Goal: Participate in discussion: Engage in conversation with other users on a specific topic

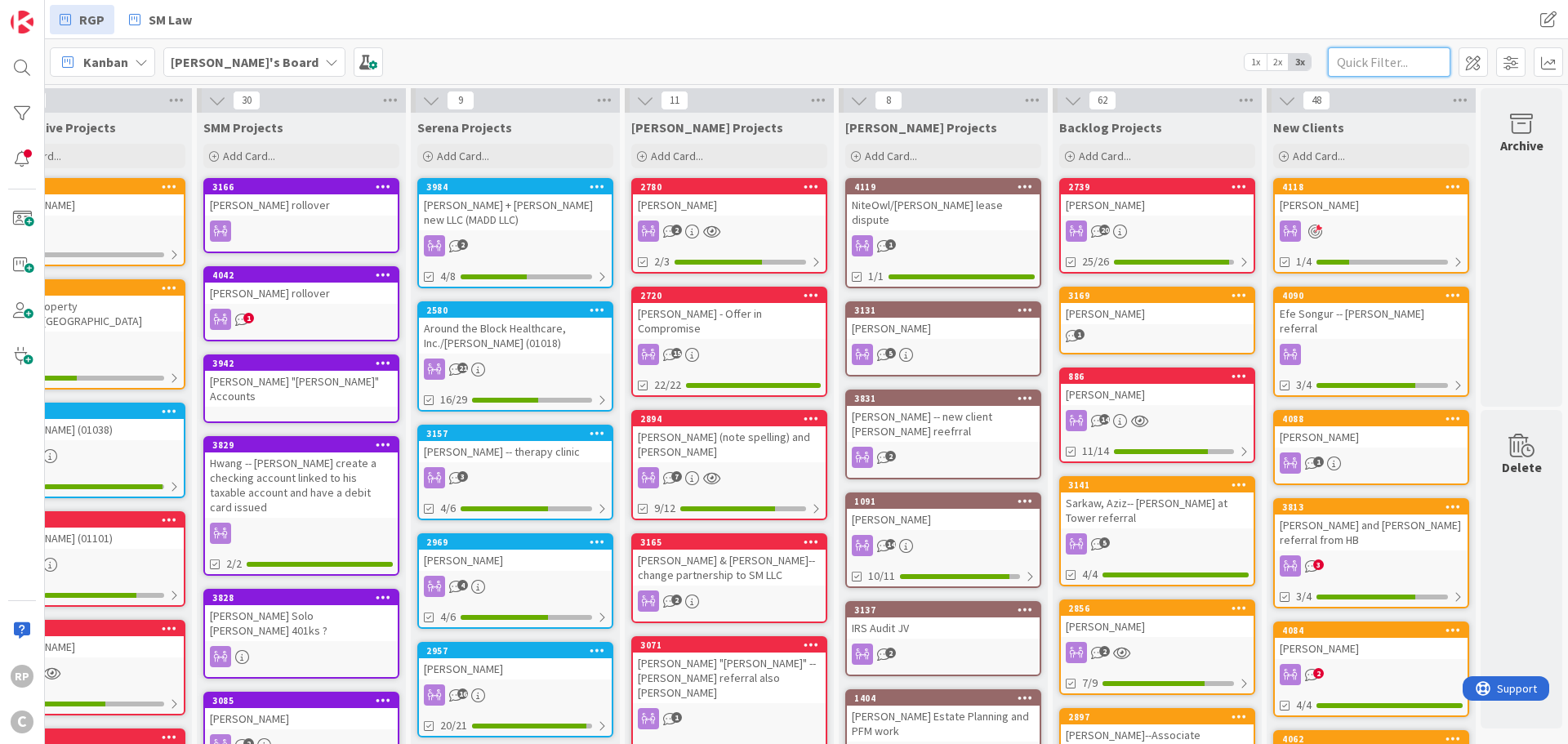
click at [1418, 51] on input "text" at bounding box center [1389, 62] width 123 height 29
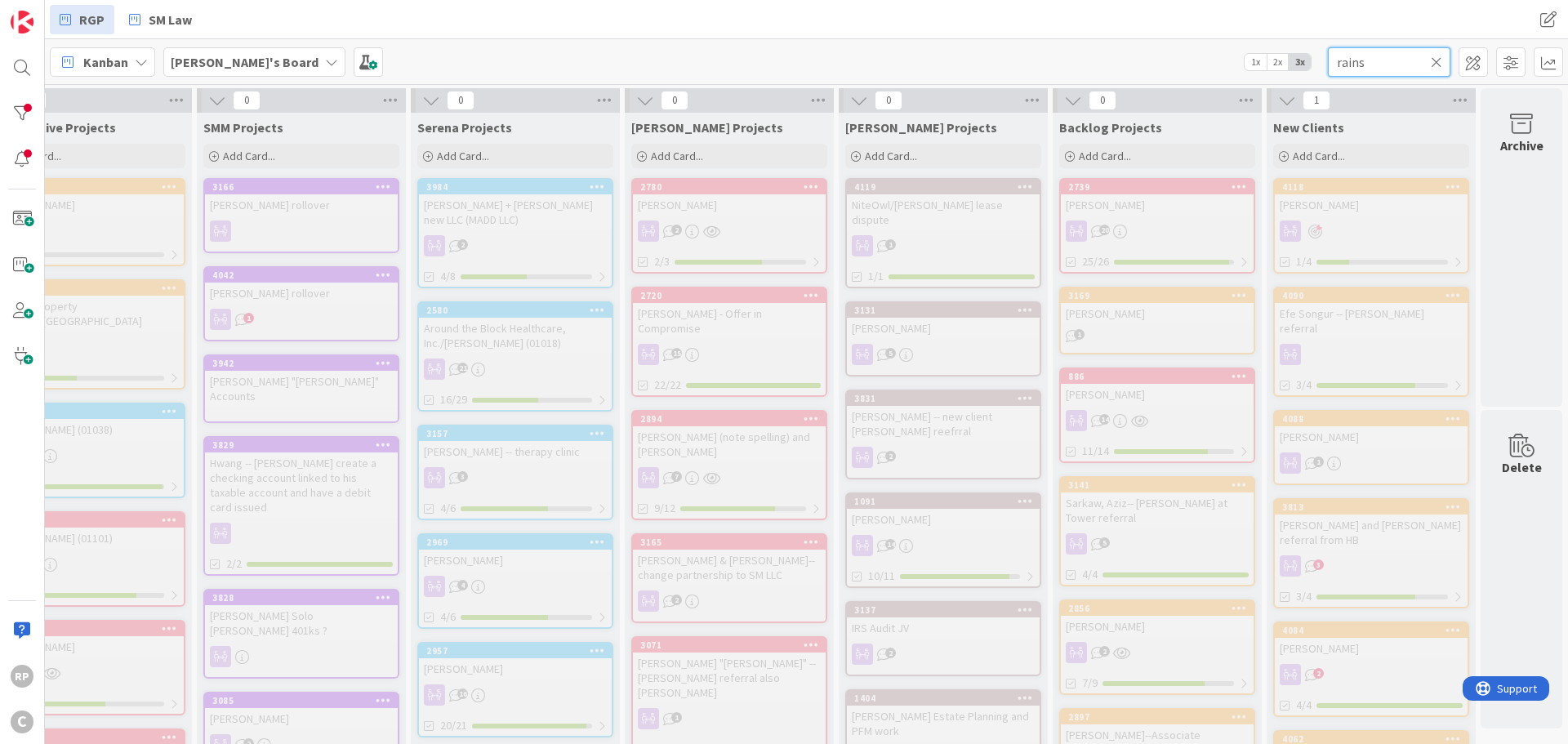
type input "rains"
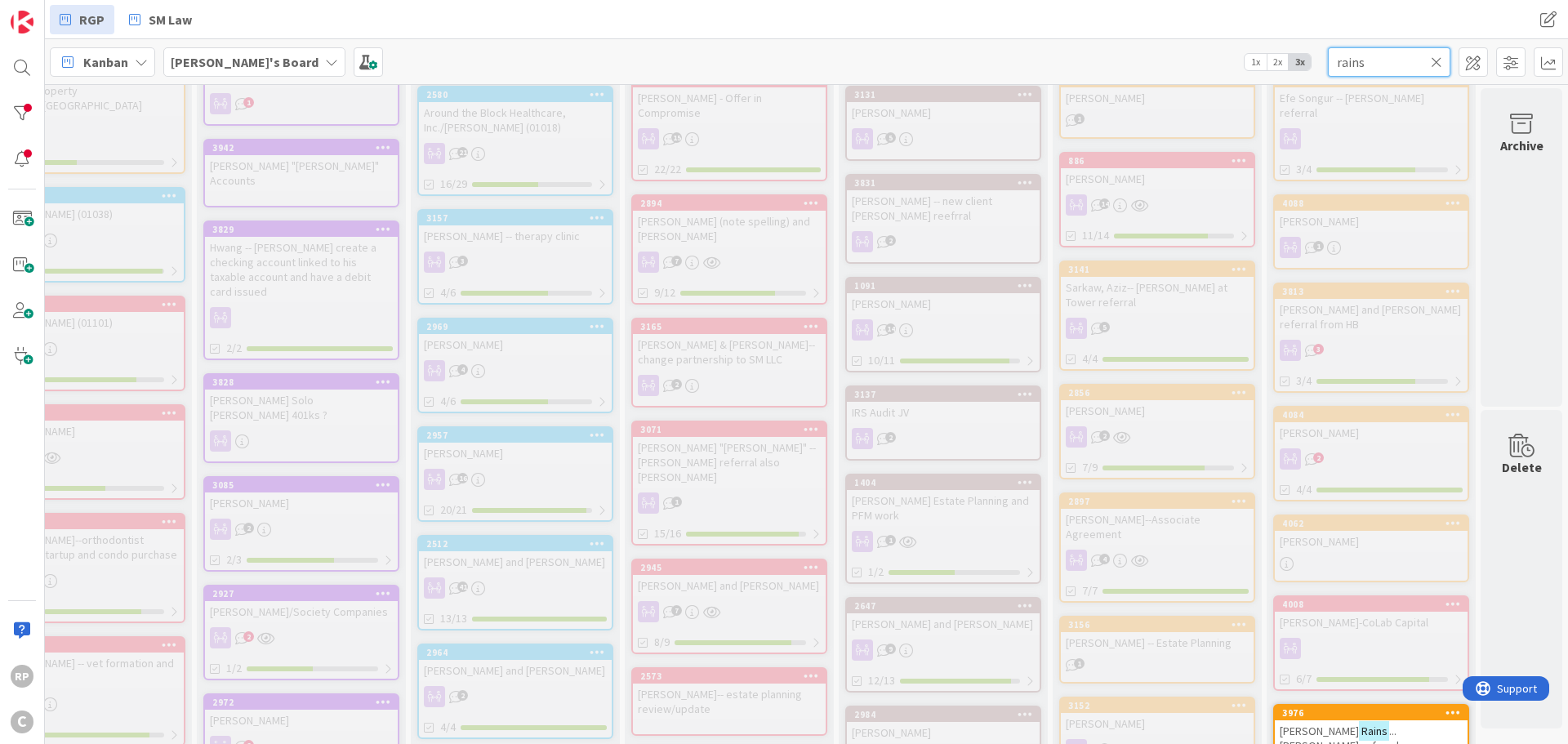
scroll to position [735, 508]
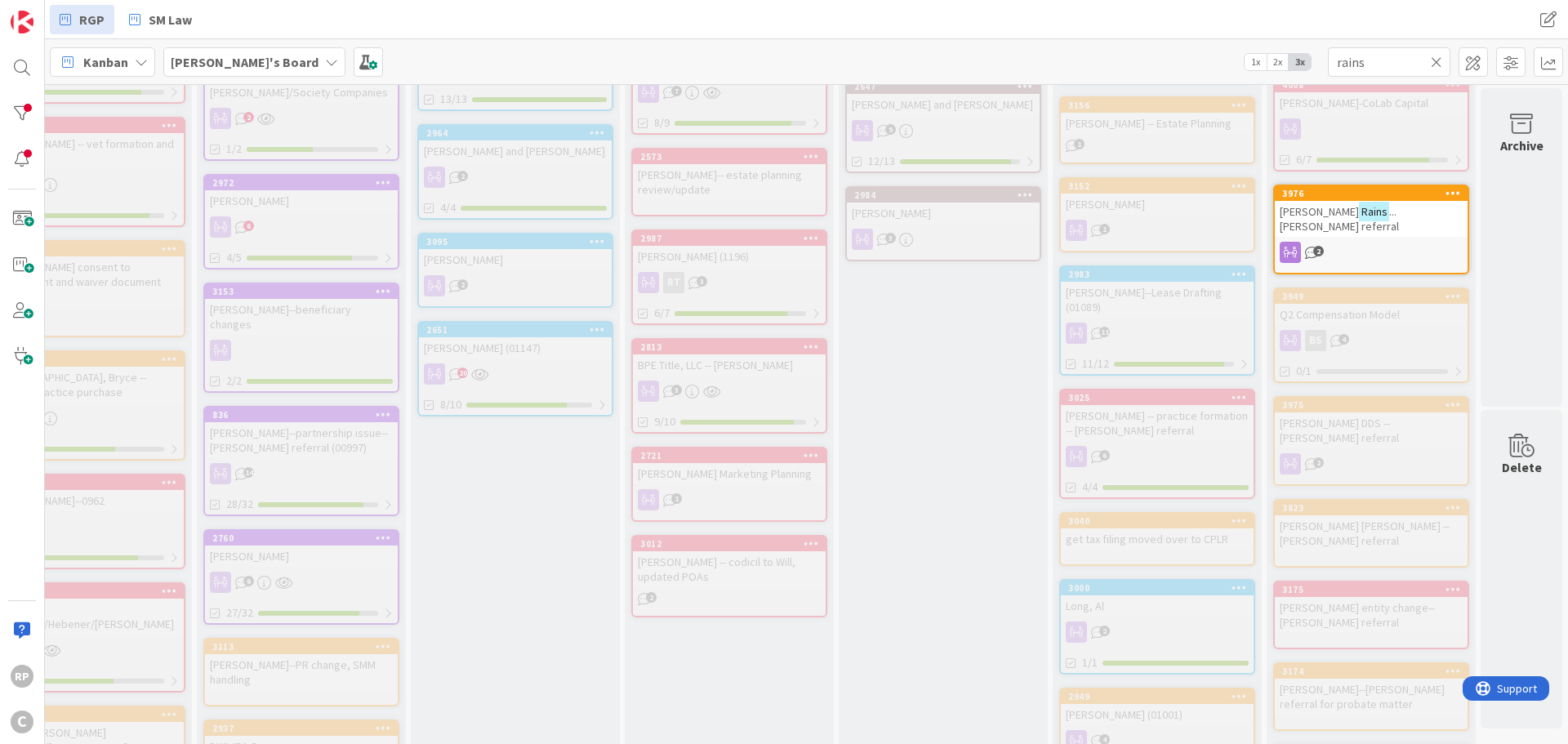
click at [1353, 204] on span "...[PERSON_NAME] referral" at bounding box center [1340, 219] width 120 height 29
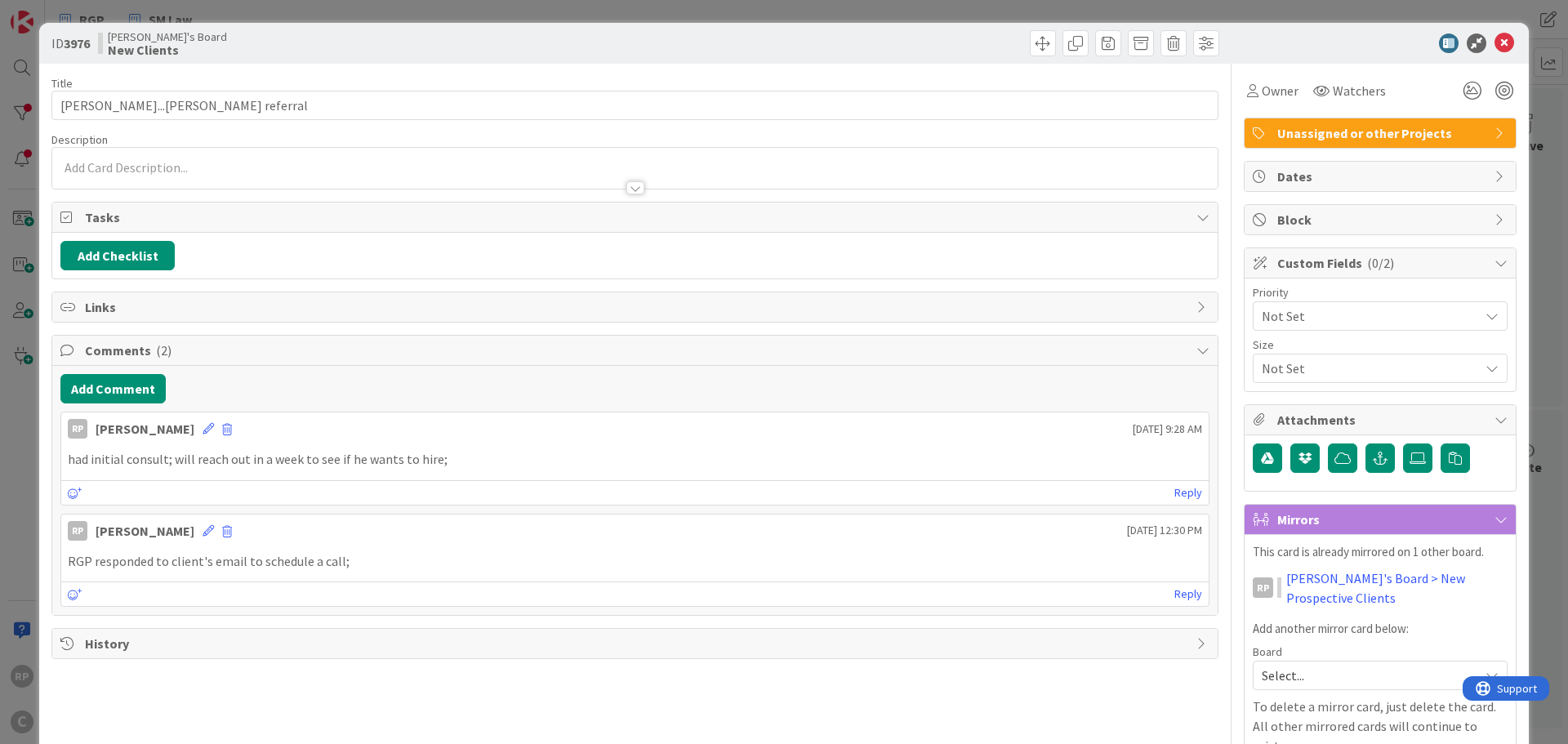
click at [132, 409] on div "Add Comment RP [PERSON_NAME] [DATE] 9:28 AM had initial consult; will reach out…" at bounding box center [635, 491] width 1166 height 249
click at [131, 395] on button "Add Comment" at bounding box center [113, 389] width 105 height 29
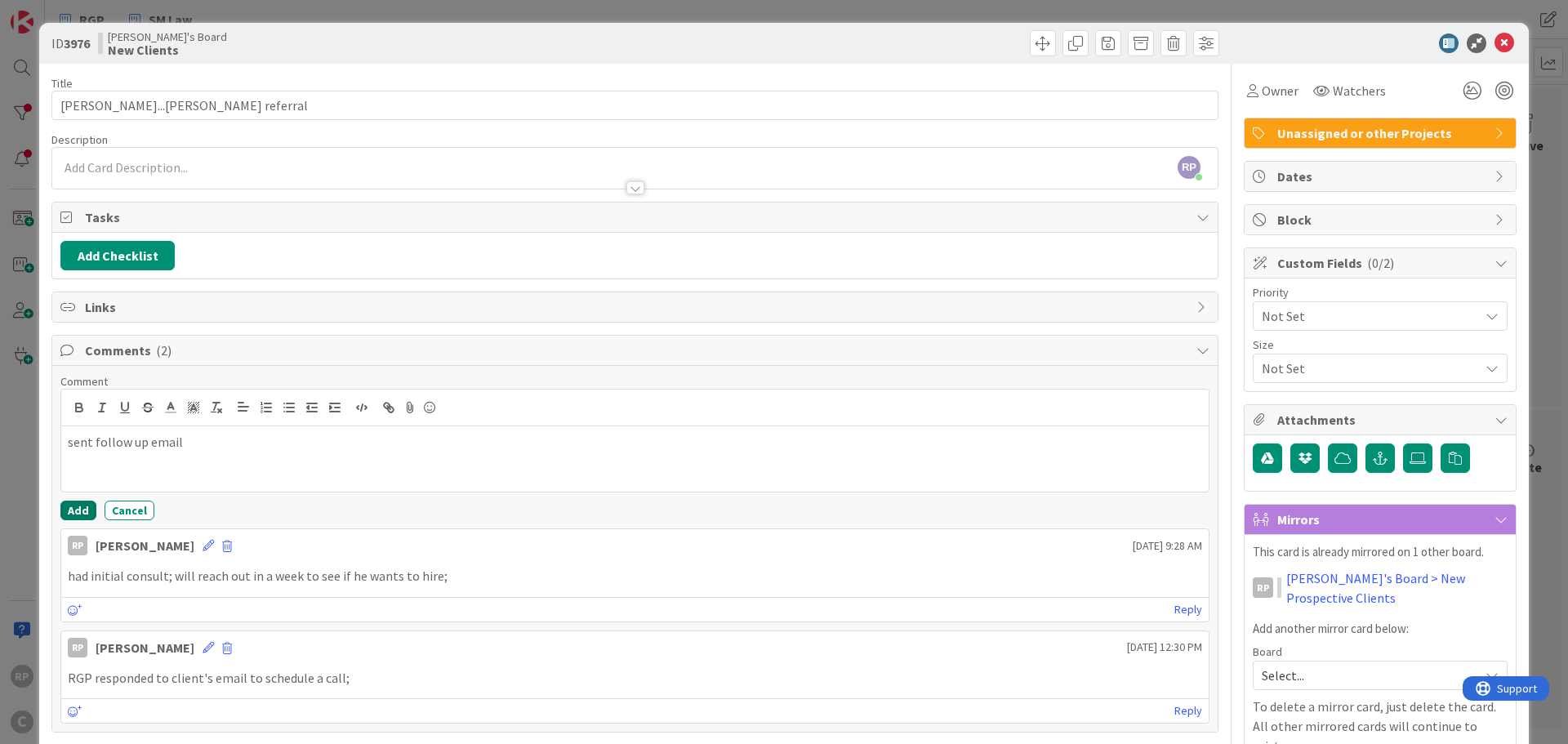
click at [75, 513] on button "Add" at bounding box center [78, 510] width 36 height 20
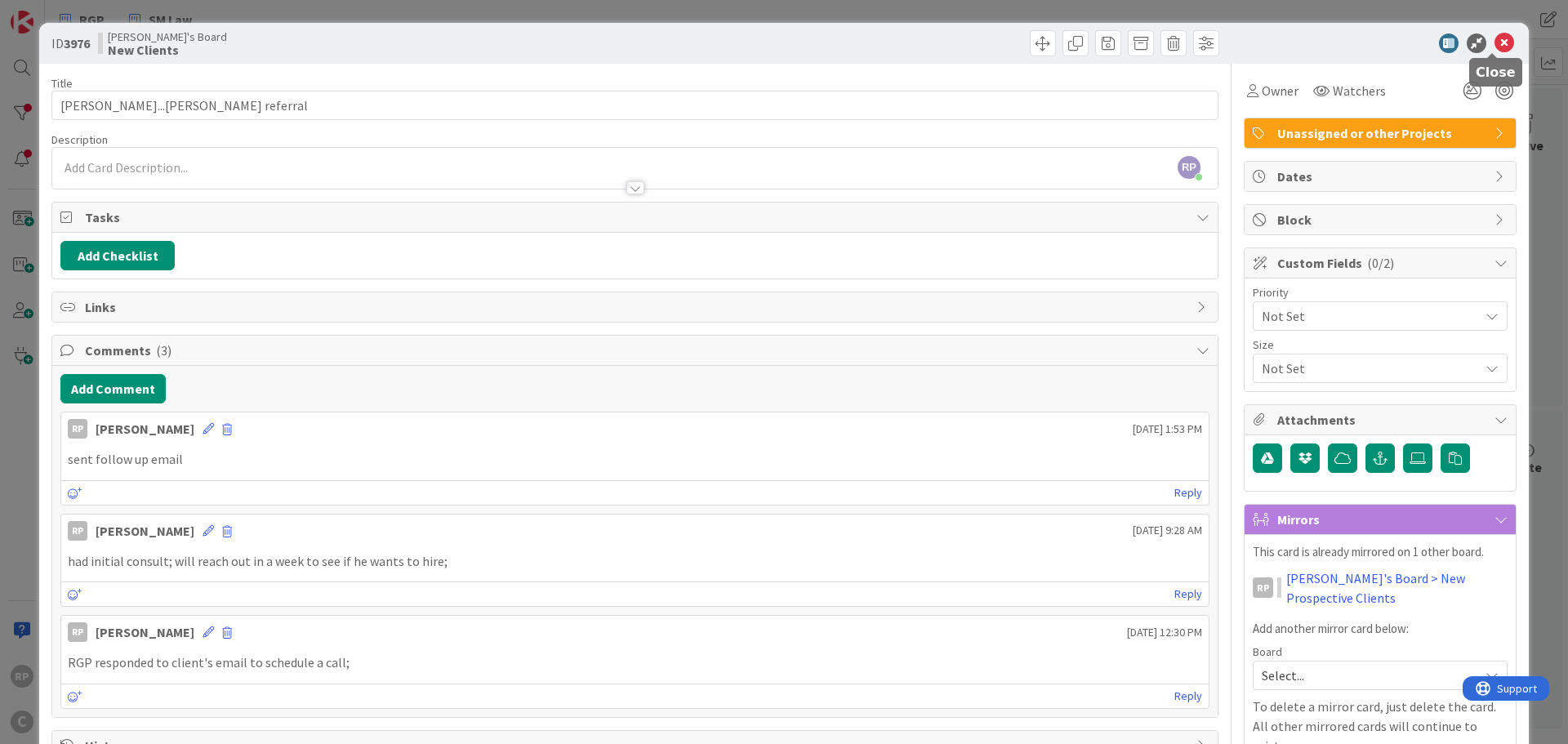
click at [1482, 38] on div at bounding box center [1372, 43] width 289 height 20
click at [1494, 44] on icon at bounding box center [1504, 43] width 20 height 20
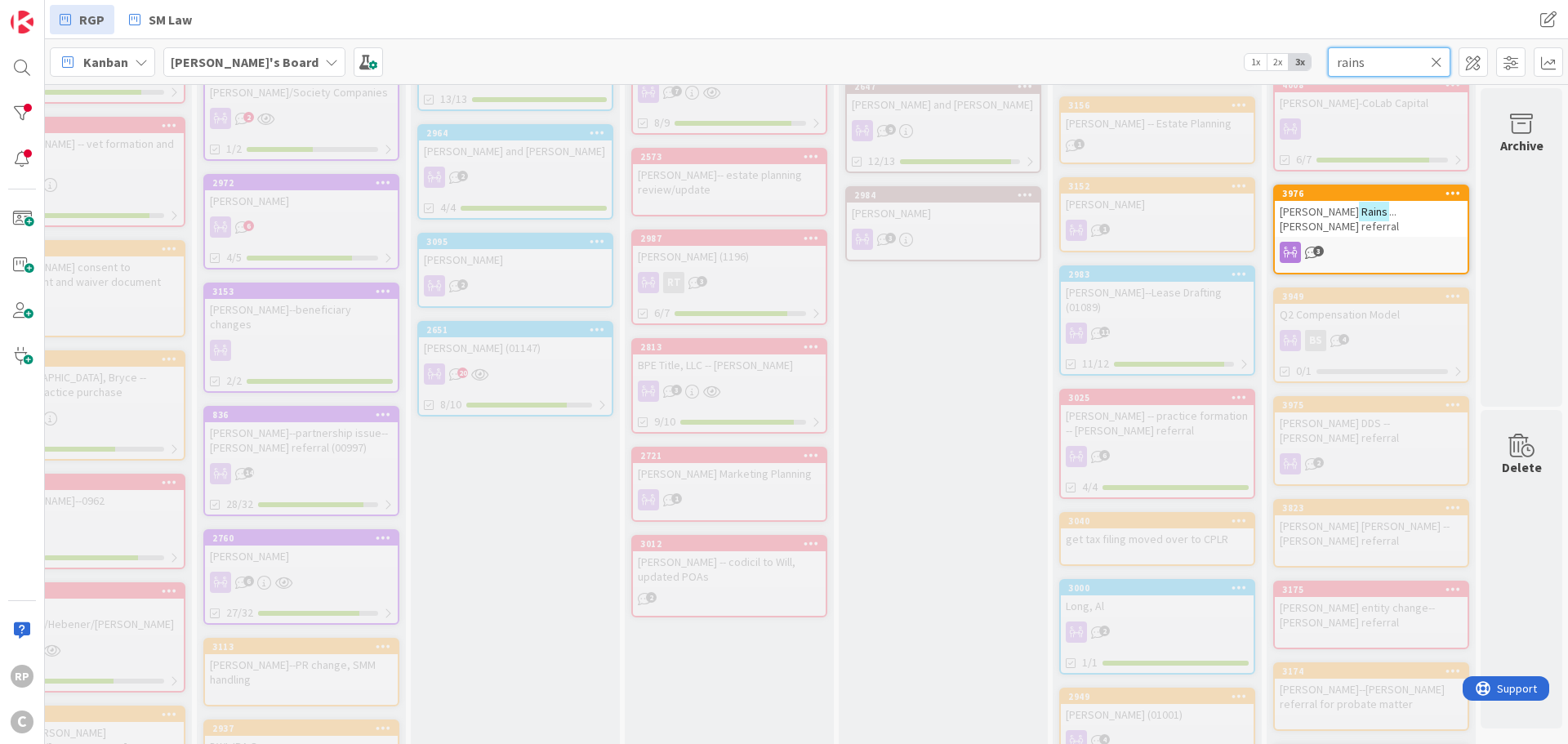
drag, startPoint x: 1407, startPoint y: 59, endPoint x: 1200, endPoint y: 62, distance: 207.0
click at [1200, 62] on div "[PERSON_NAME]'s Board 1x 2x 3x rains" at bounding box center [807, 62] width 1524 height 45
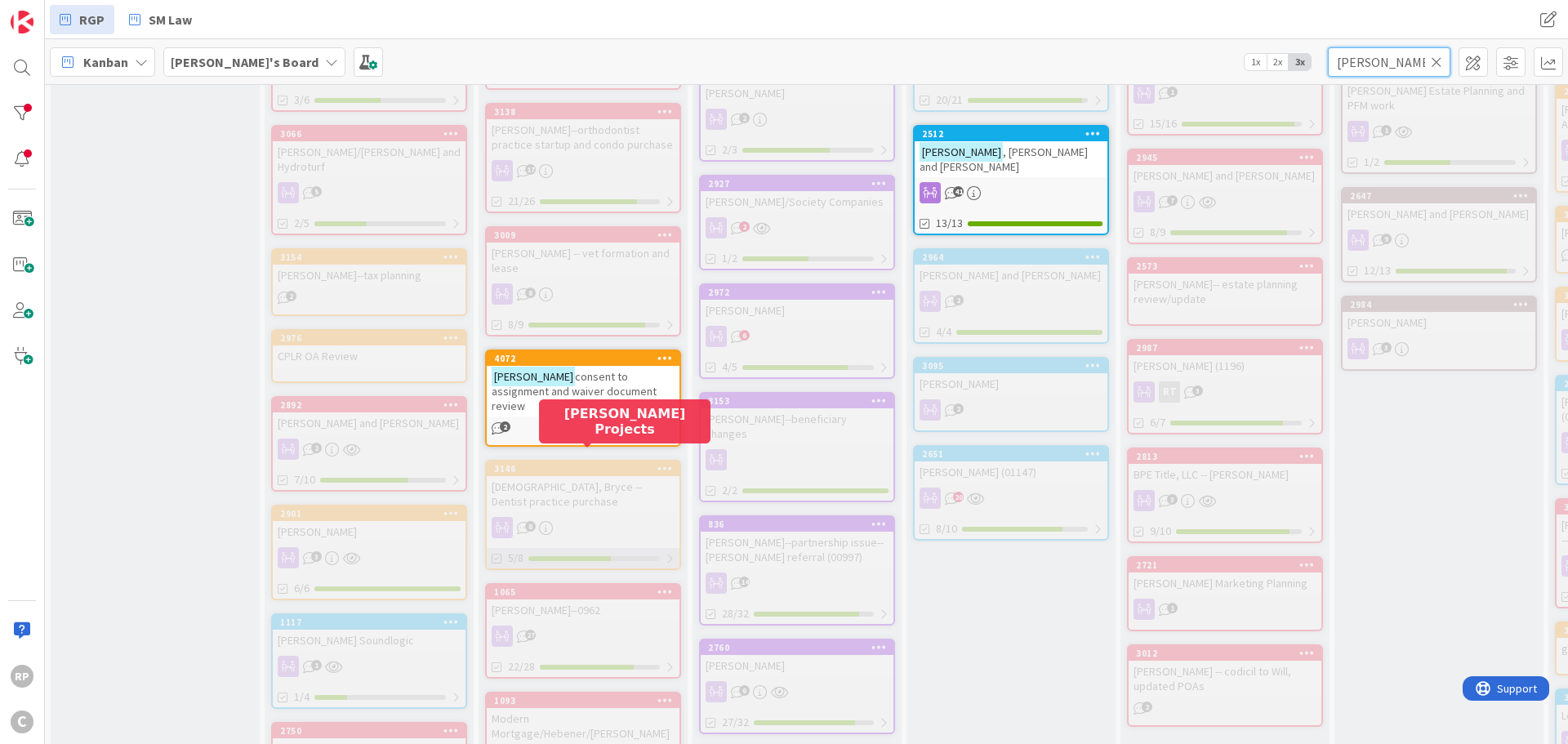
scroll to position [654, 0]
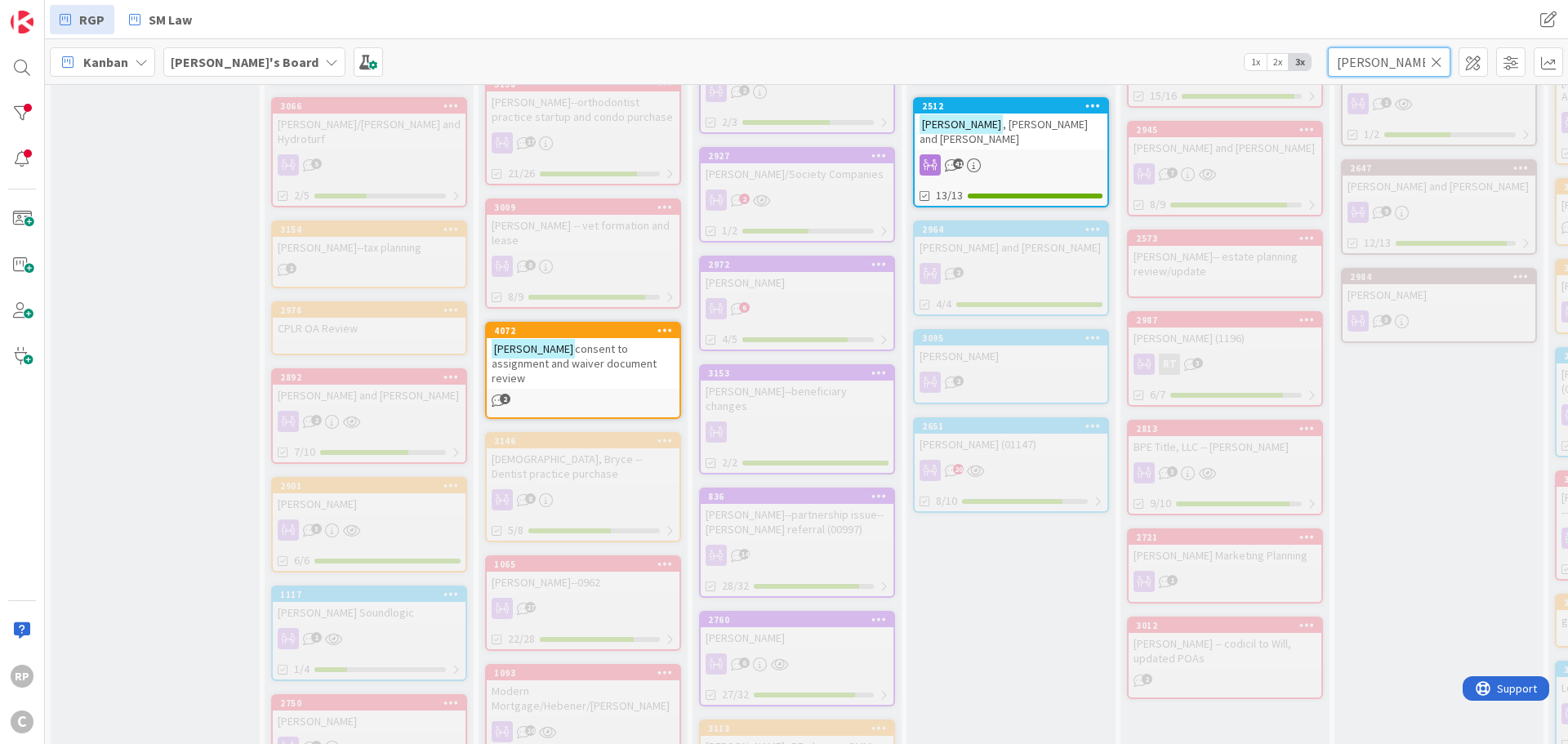
type input "[PERSON_NAME]"
click at [589, 342] on span "consent to assignment and waiver document review" at bounding box center [574, 363] width 165 height 44
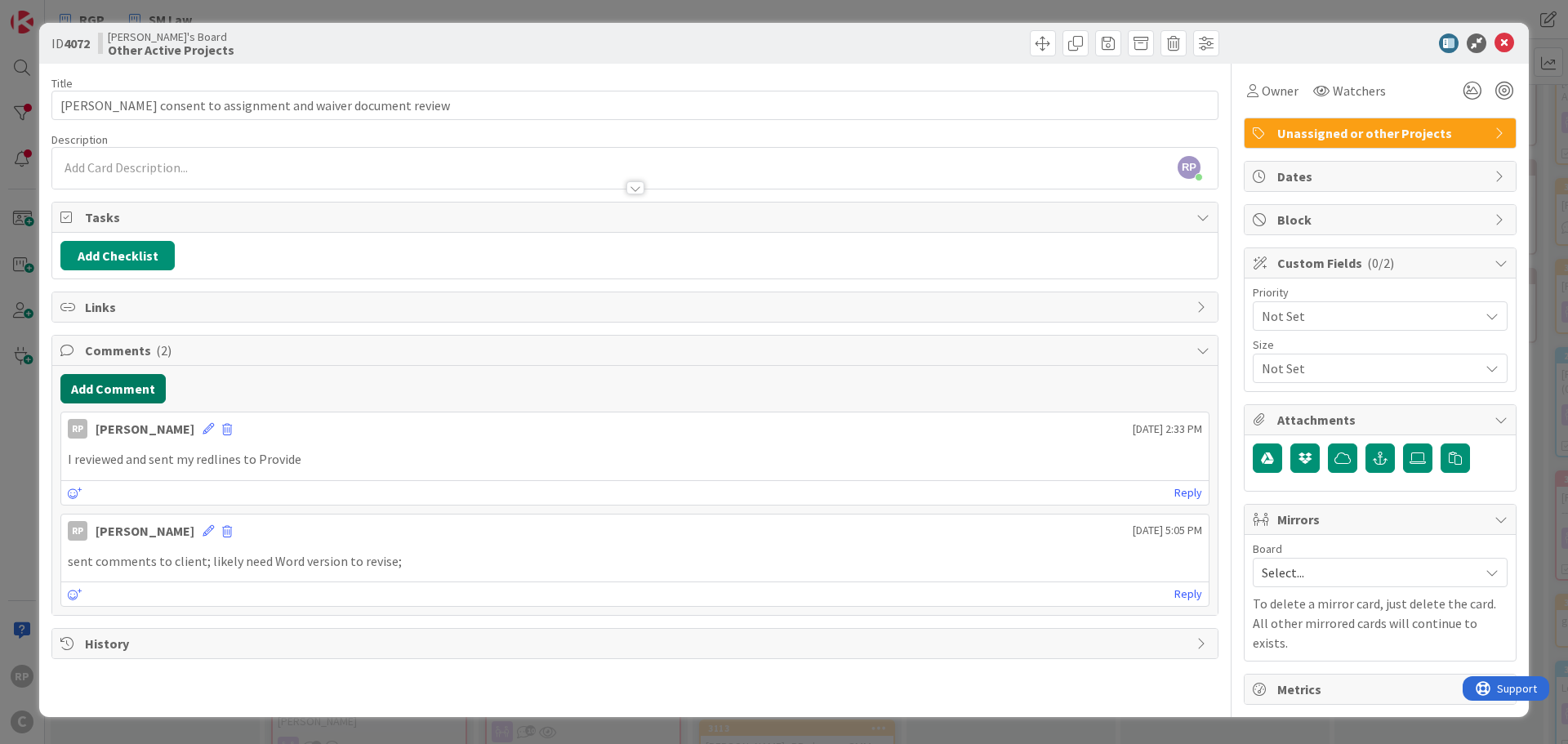
click at [111, 388] on button "Add Comment" at bounding box center [113, 389] width 105 height 29
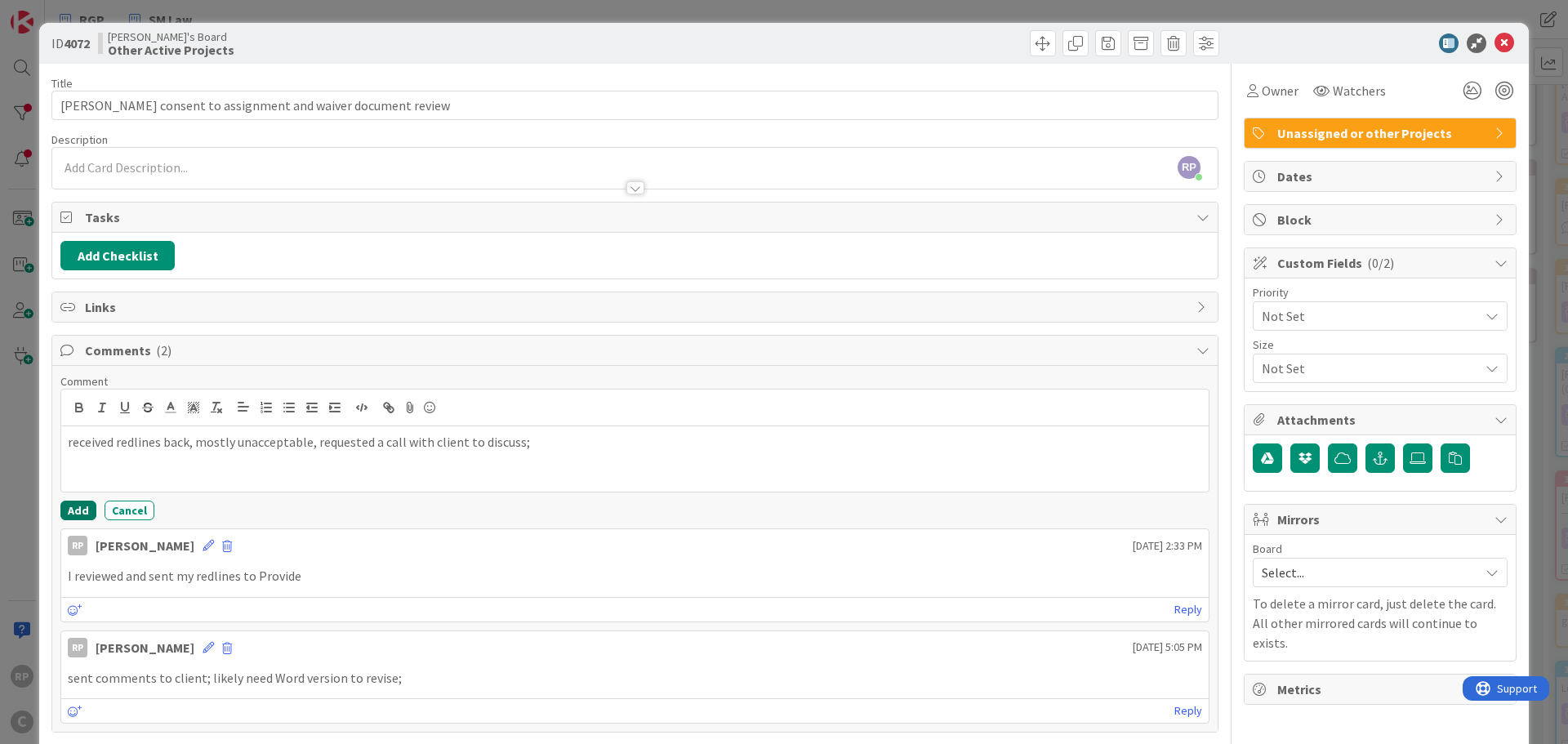
click at [78, 505] on button "Add" at bounding box center [78, 510] width 36 height 20
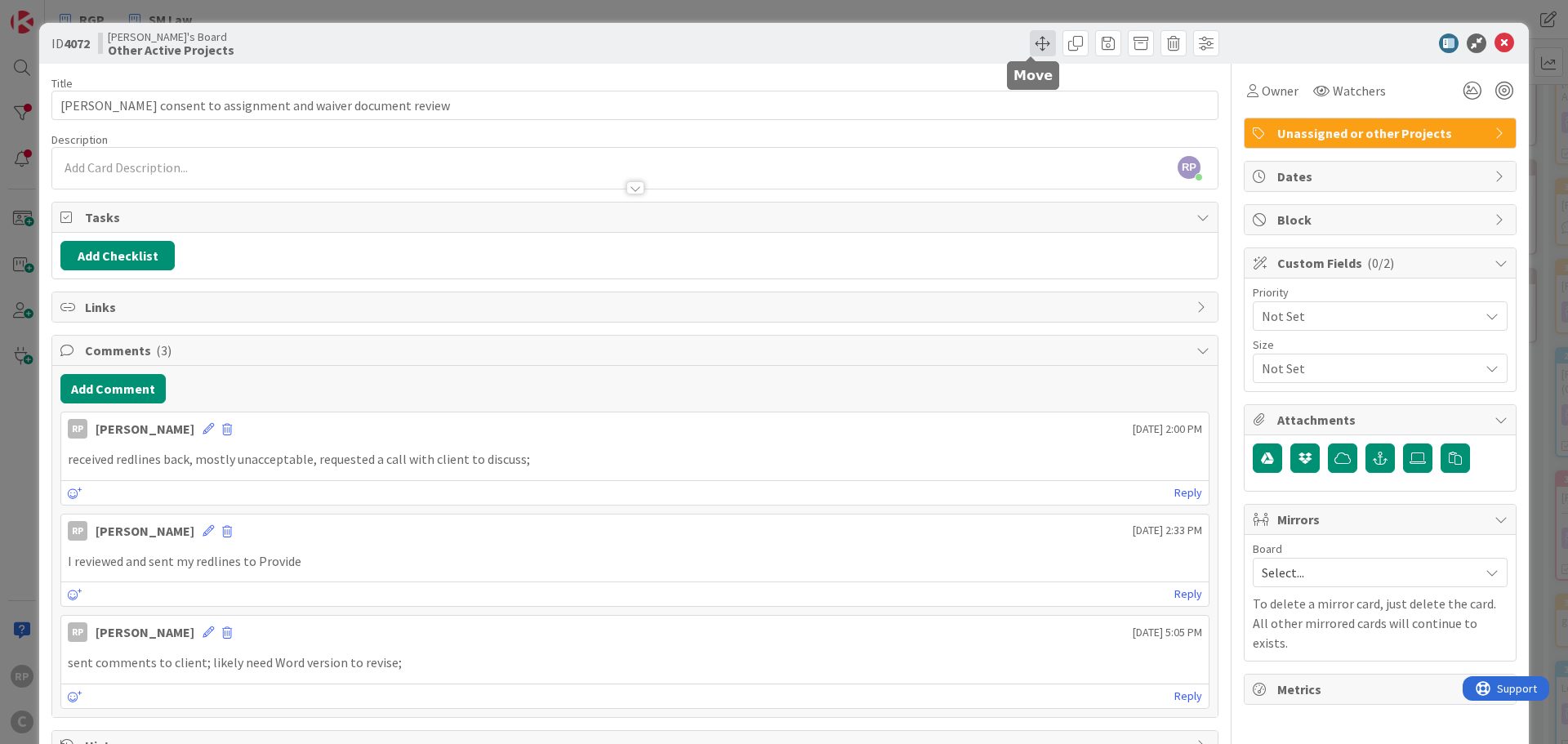
click at [1038, 39] on span at bounding box center [1043, 43] width 26 height 27
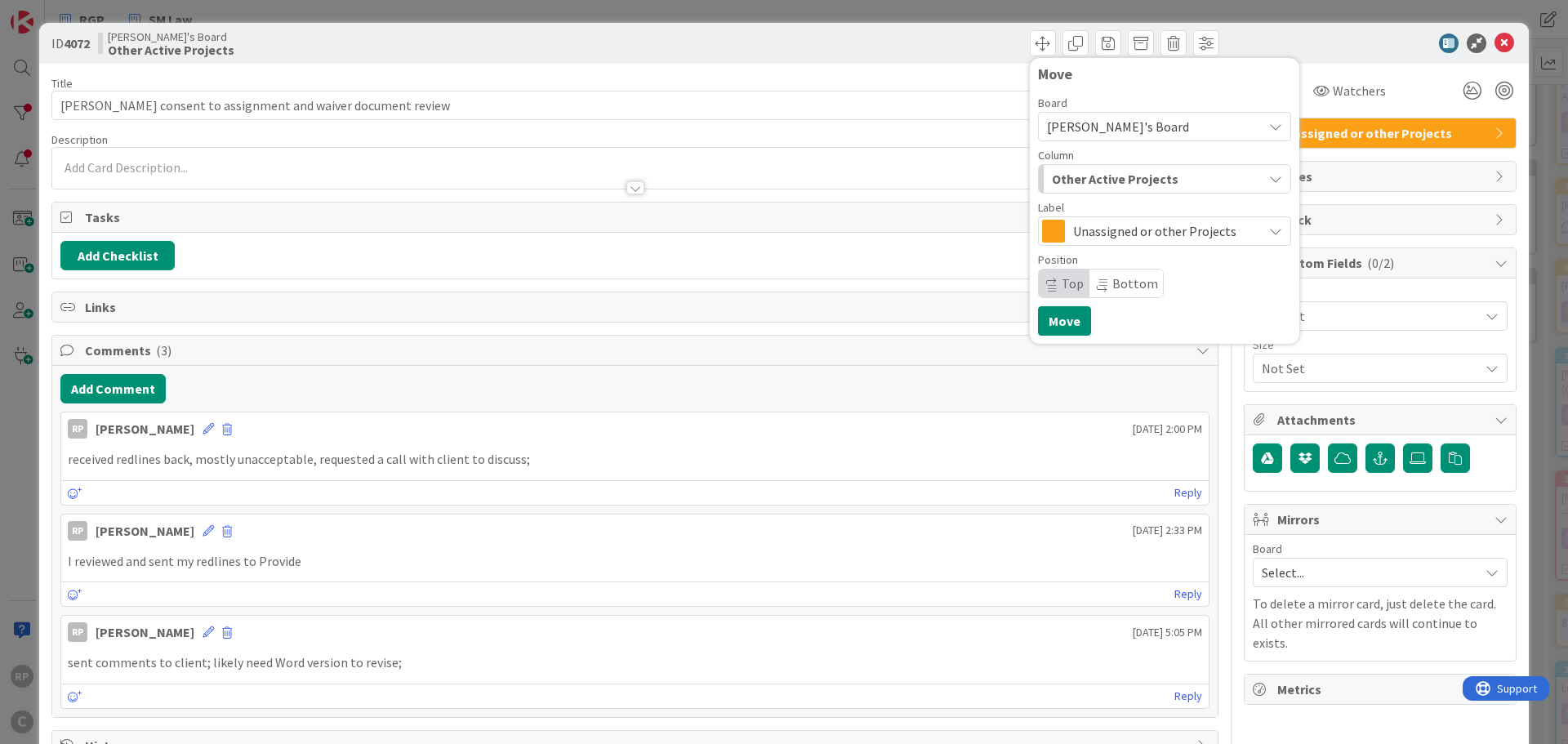
click at [1062, 285] on span "Top" at bounding box center [1072, 284] width 22 height 17
drag, startPoint x: 1061, startPoint y: 319, endPoint x: 1476, endPoint y: 37, distance: 501.7
click at [1062, 319] on button "Move" at bounding box center [1065, 321] width 53 height 29
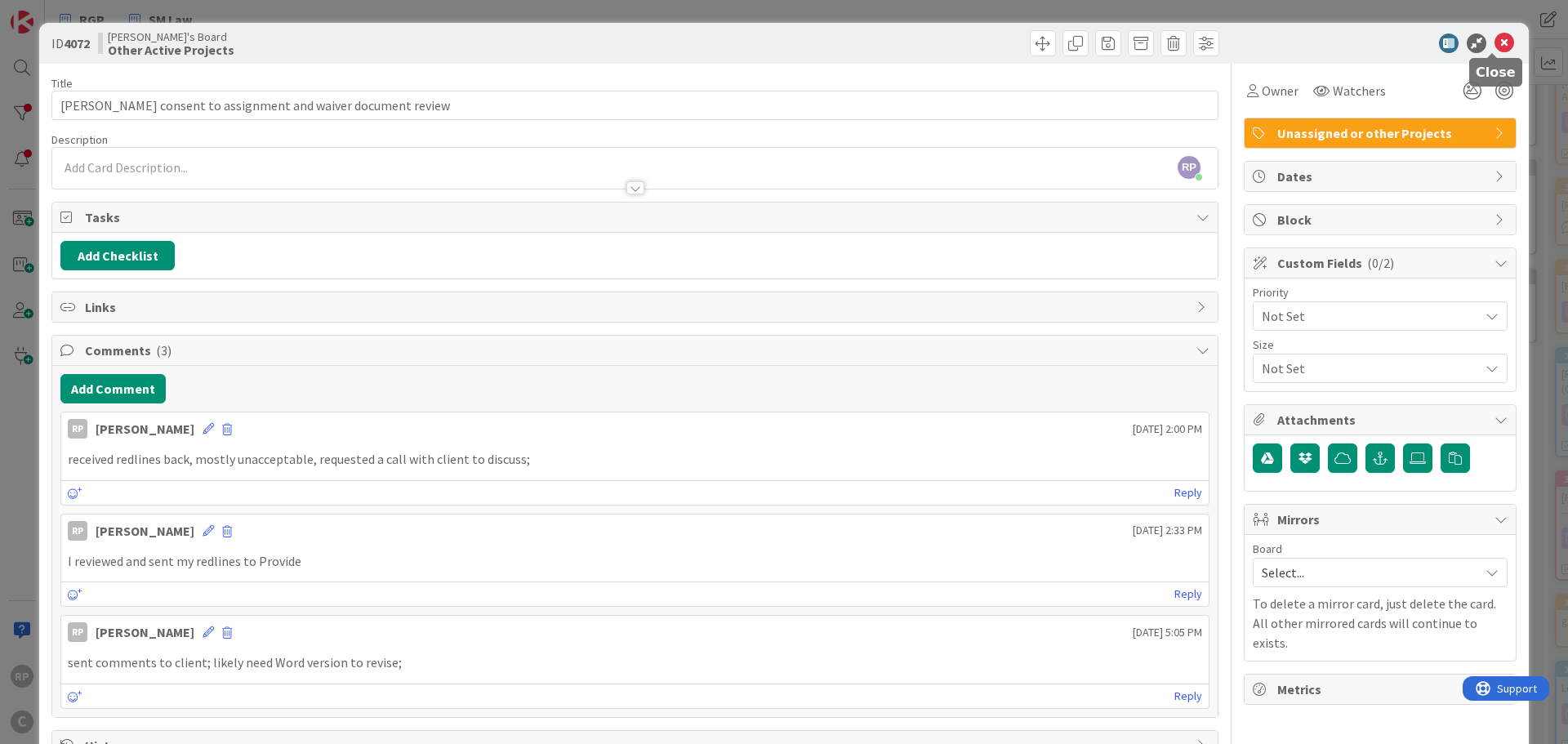
click at [1496, 42] on icon at bounding box center [1504, 43] width 20 height 20
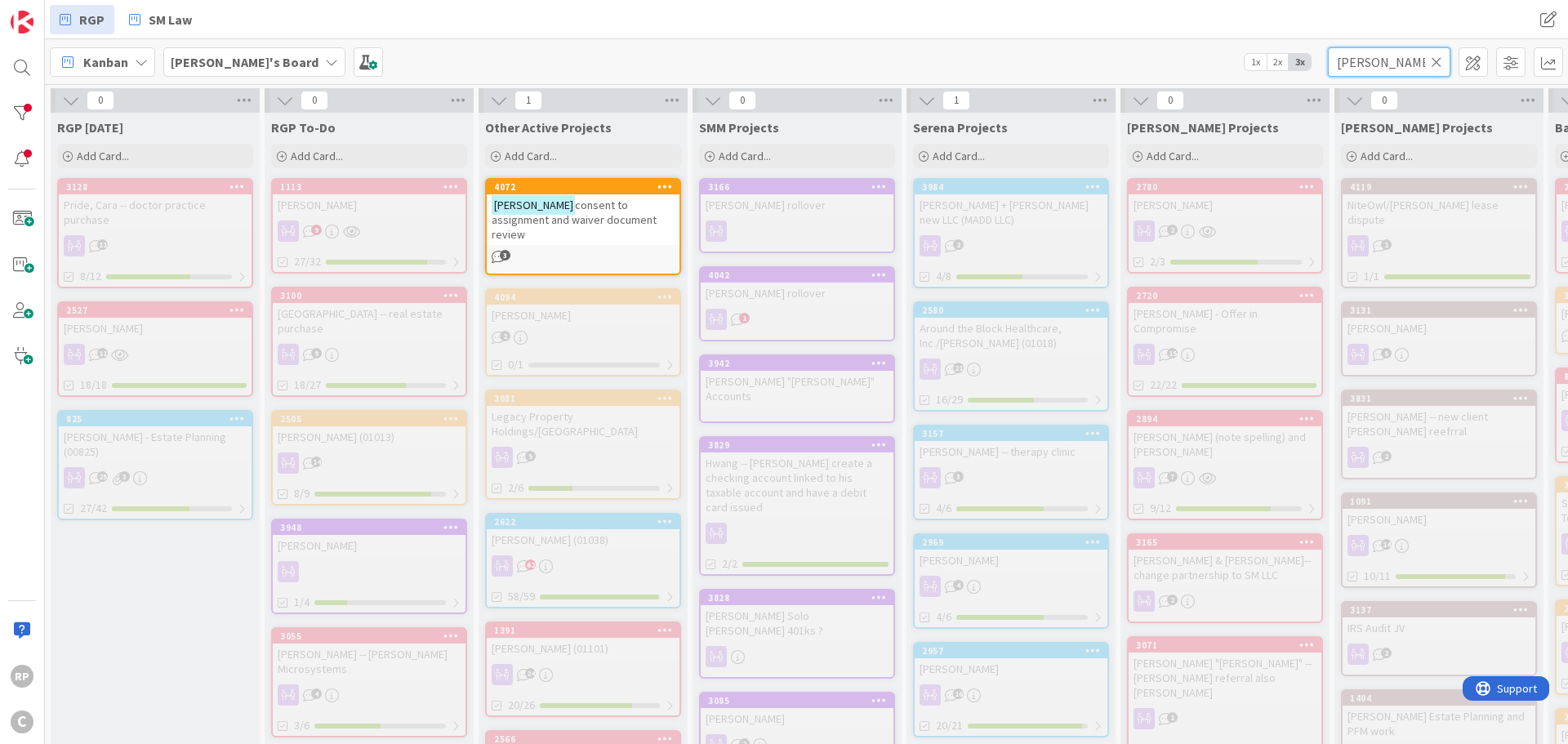
click at [1445, 56] on input "[PERSON_NAME]" at bounding box center [1389, 62] width 123 height 29
click at [1437, 58] on icon at bounding box center [1437, 62] width 12 height 15
